Goal: Check status: Check status

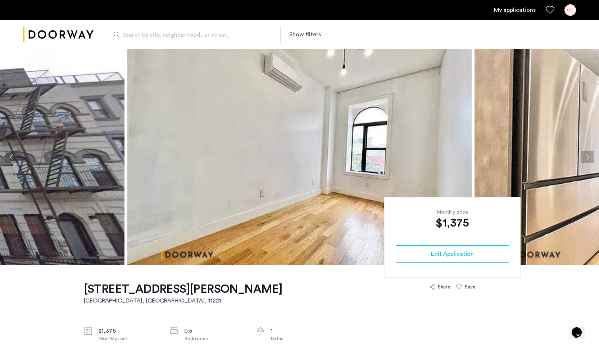
click at [520, 10] on link "My applications" at bounding box center [515, 10] width 42 height 9
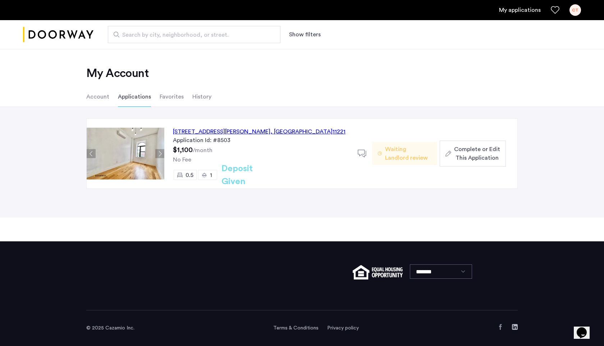
click at [273, 132] on div "856 Greene Avenue, Unit 2LBL, Brooklyn , NY 11221" at bounding box center [259, 131] width 173 height 9
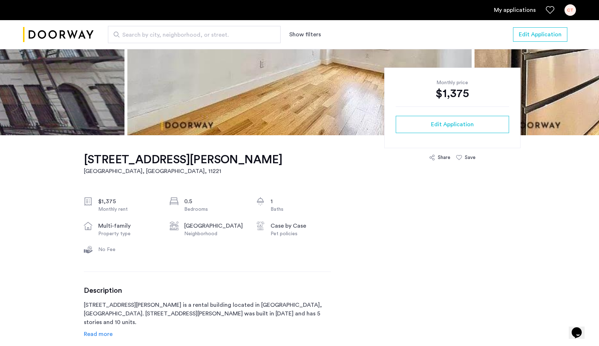
scroll to position [63, 0]
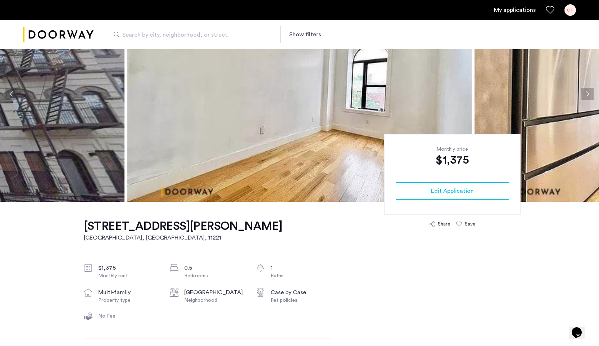
click at [525, 13] on link "My applications" at bounding box center [515, 10] width 42 height 9
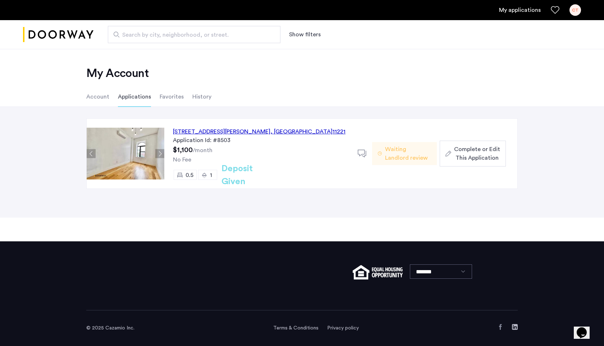
click at [406, 151] on span "Waiting Landlord review" at bounding box center [408, 153] width 46 height 17
